Goal: Navigation & Orientation: Find specific page/section

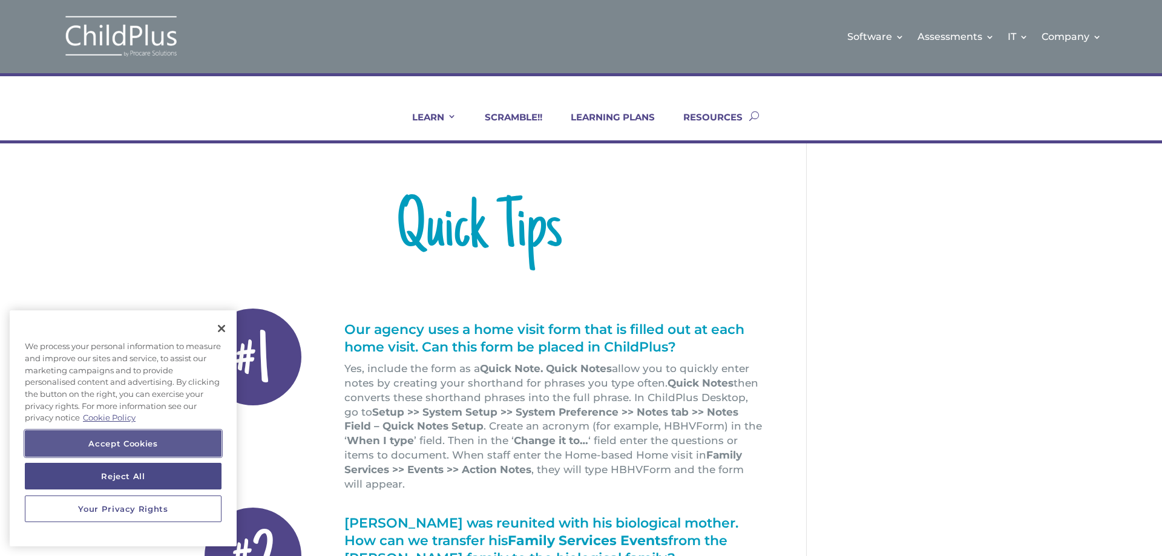
click at [133, 439] on button "Accept Cookies" at bounding box center [123, 443] width 197 height 27
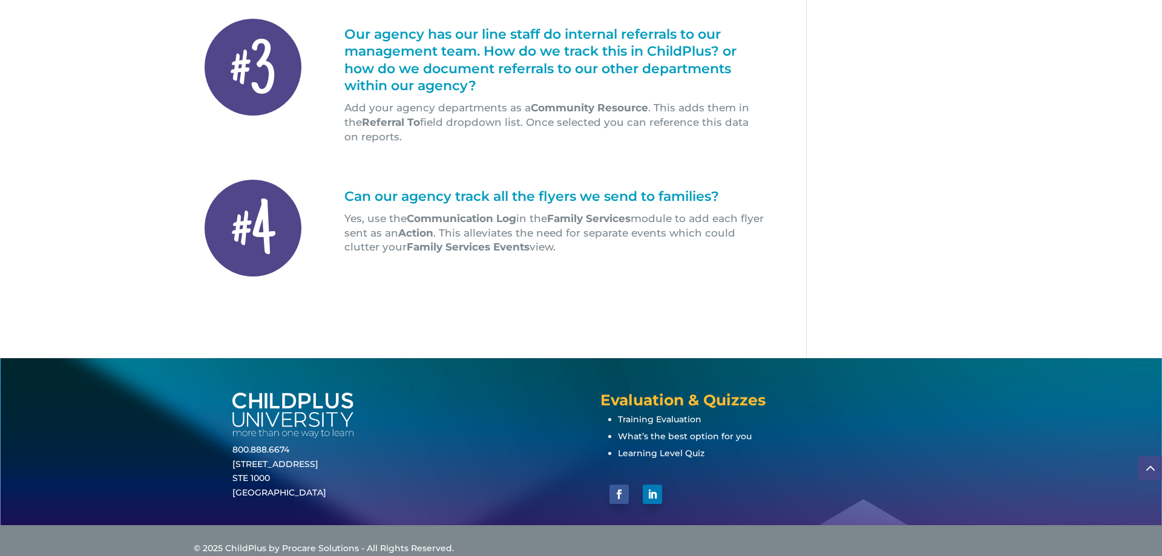
scroll to position [633, 0]
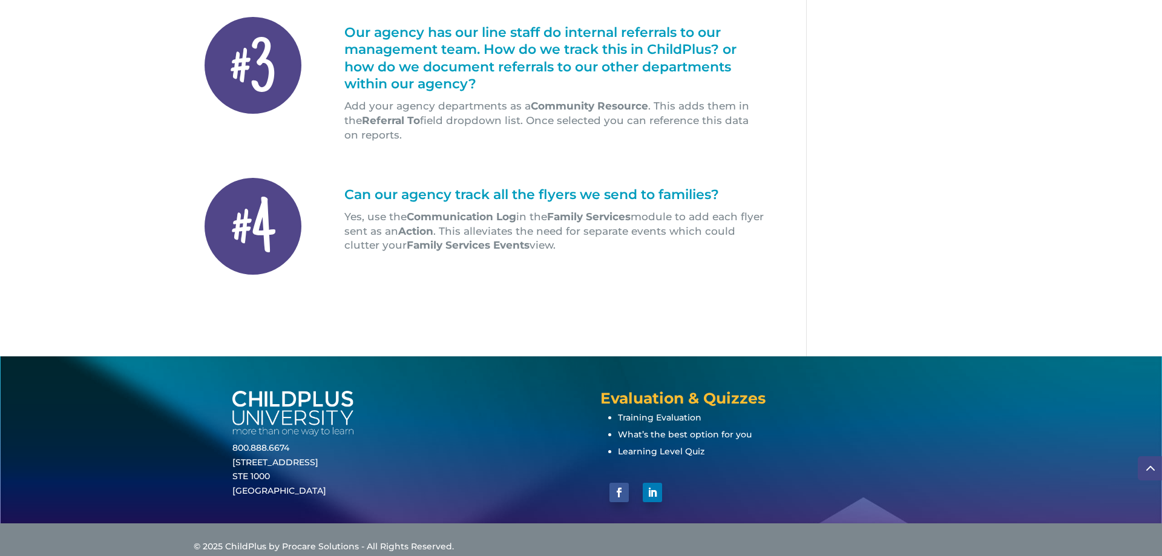
click at [309, 395] on img at bounding box center [292, 413] width 121 height 45
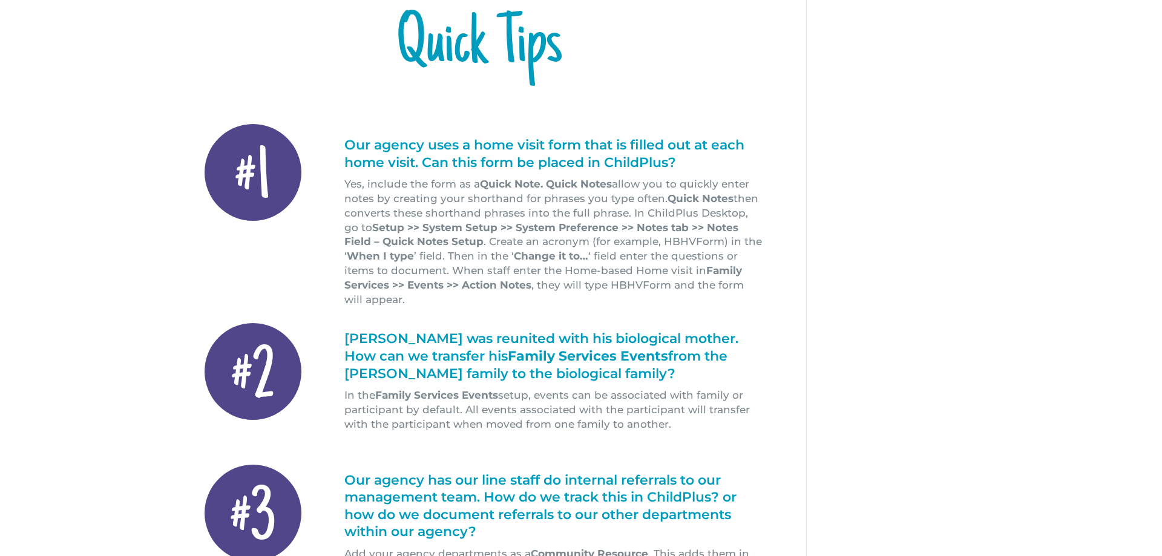
scroll to position [0, 0]
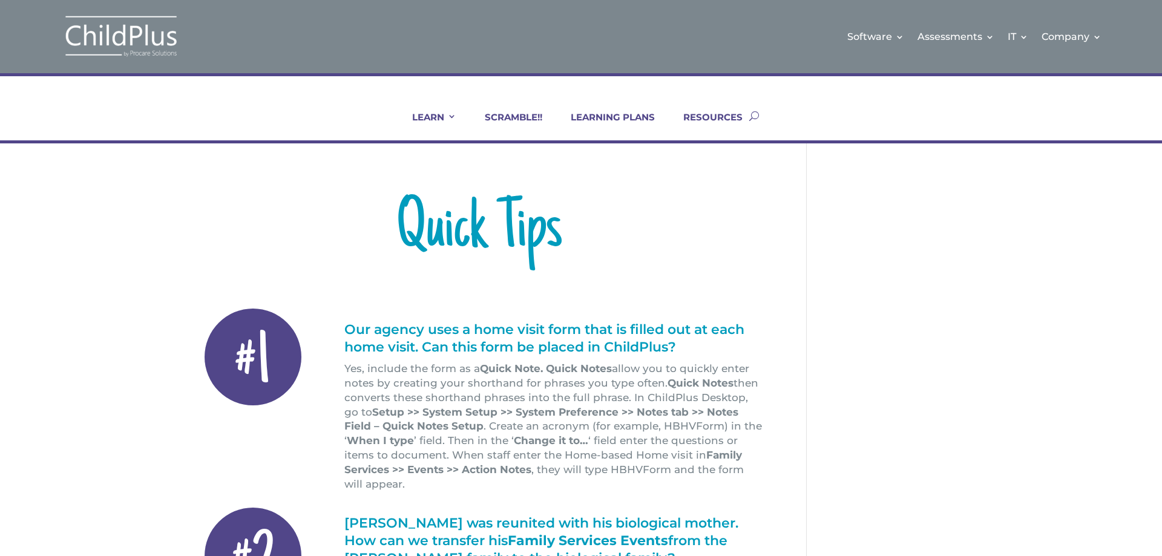
click at [126, 49] on img at bounding box center [121, 37] width 121 height 44
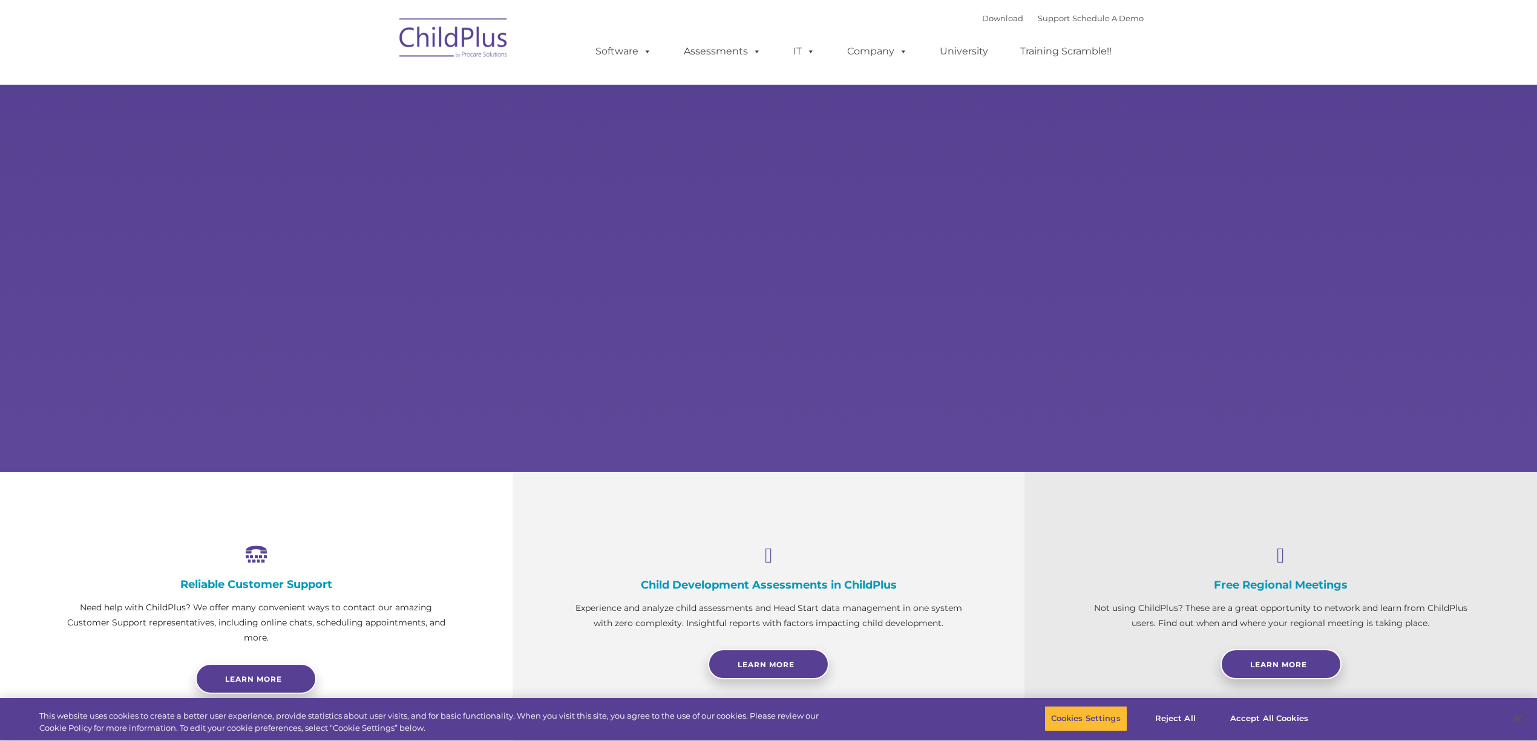
type input ""
select select "MEDIUM"
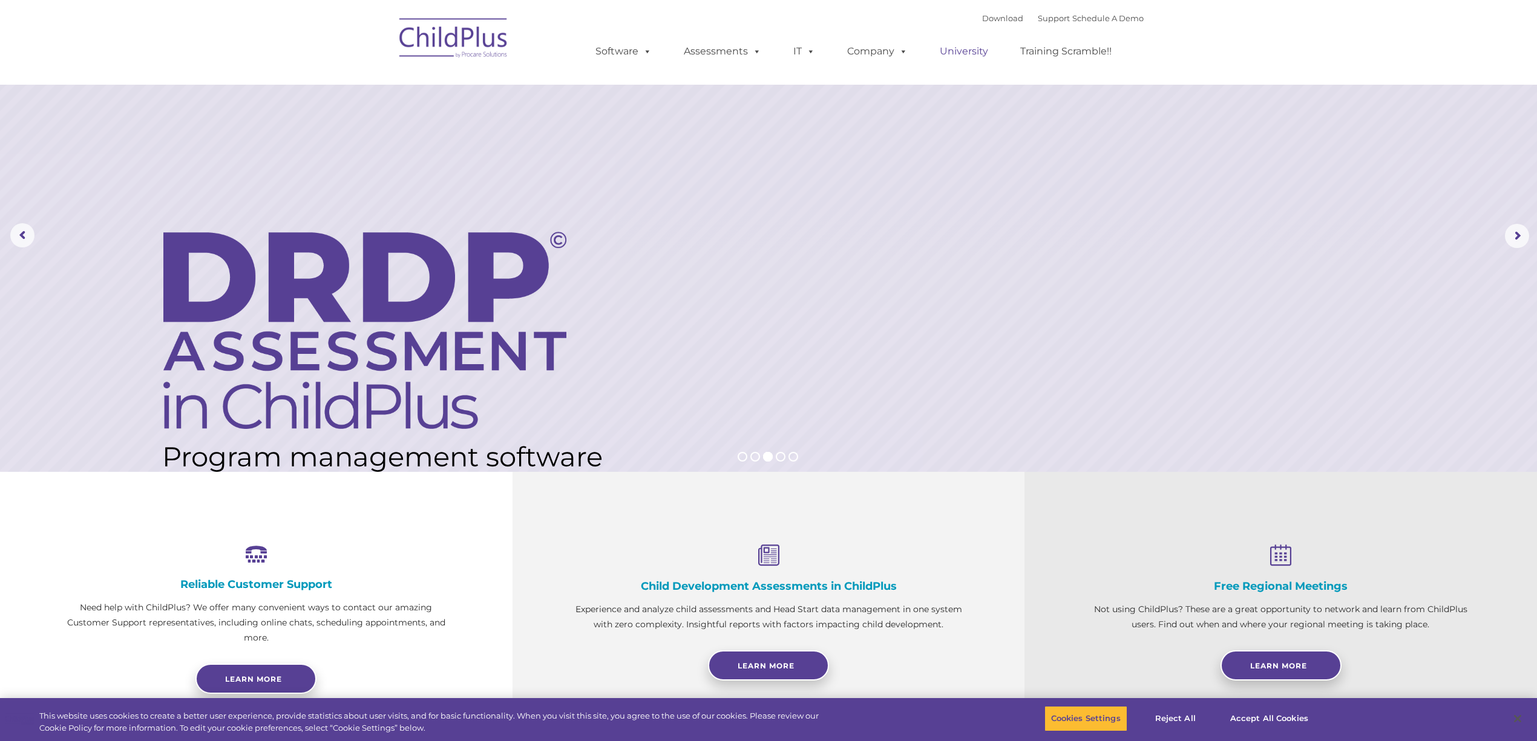
click at [968, 51] on link "University" at bounding box center [964, 51] width 73 height 24
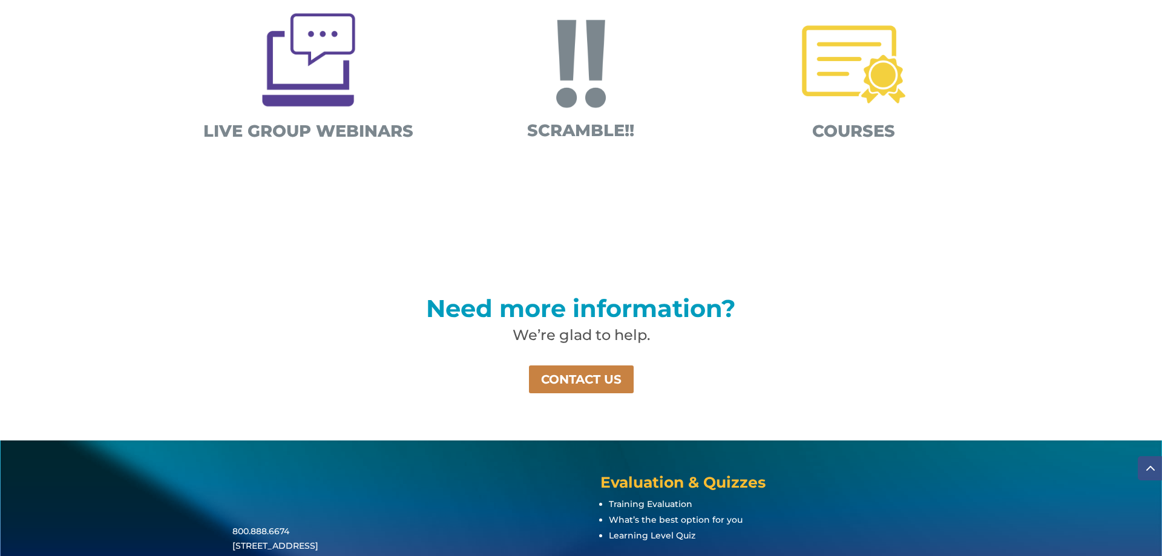
scroll to position [772, 0]
